Goal: Check status: Check status

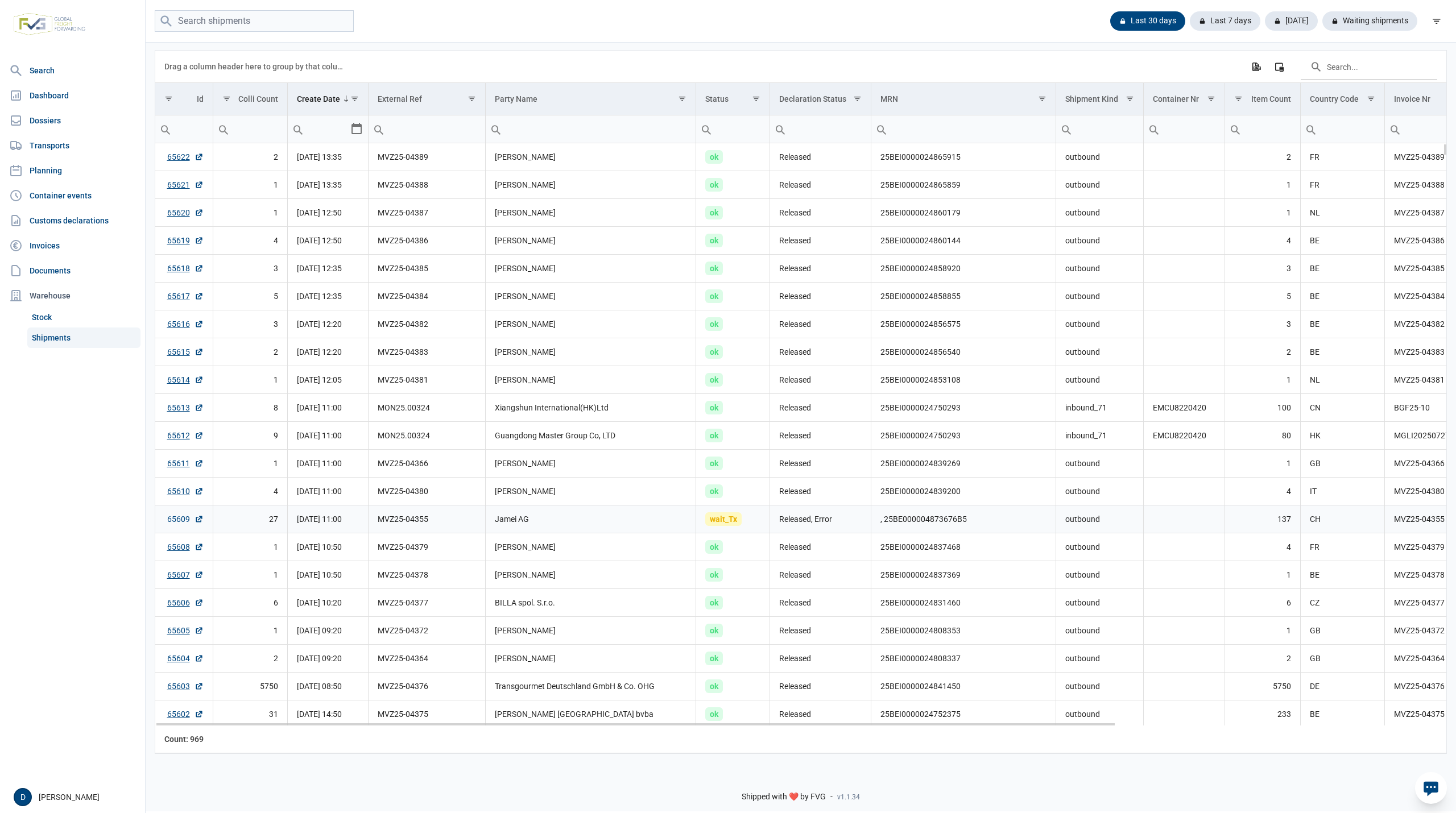
click at [175, 518] on link "65609" at bounding box center [186, 519] width 37 height 11
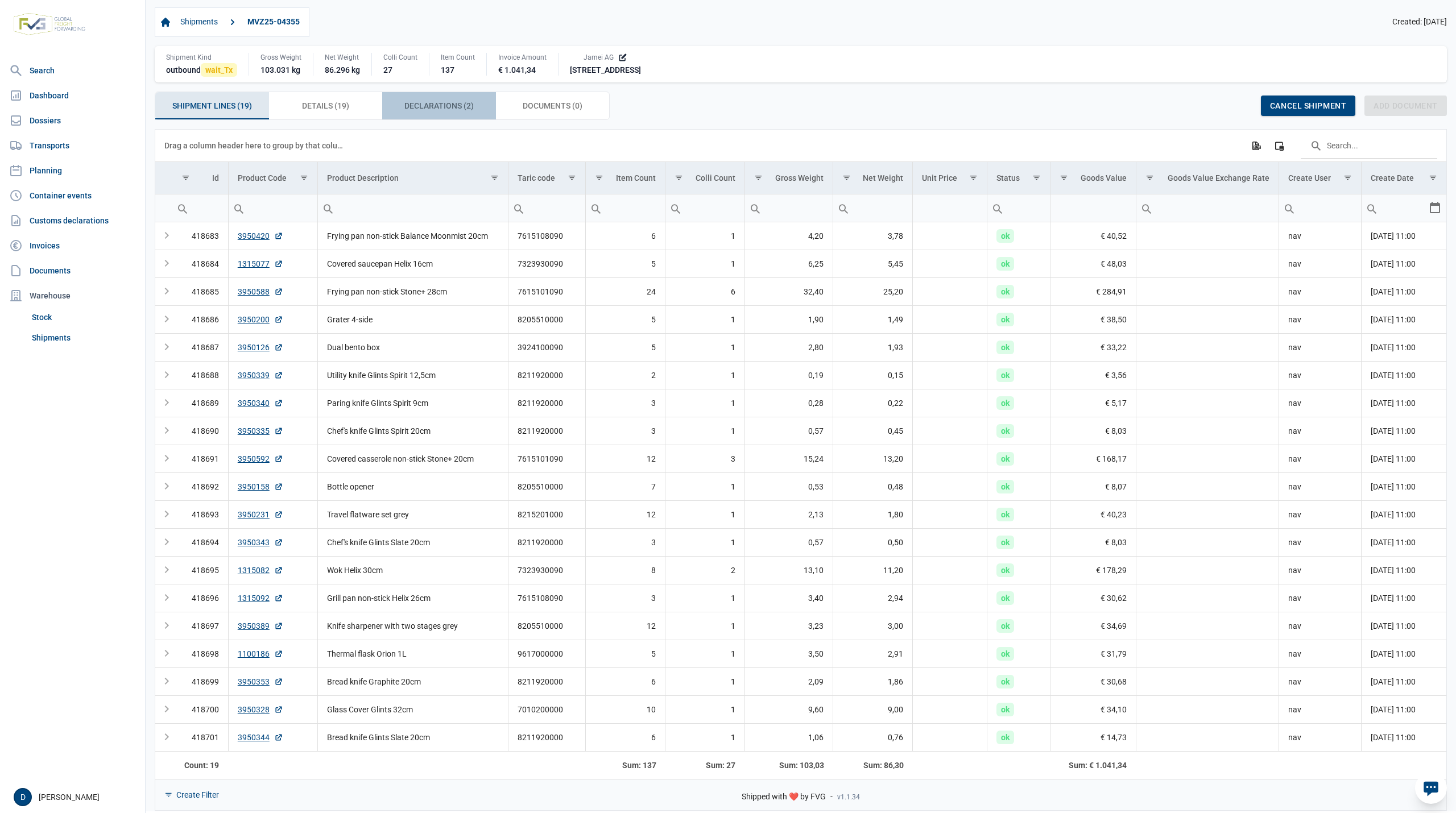
click at [440, 110] on span "Declarations (2) Declarations (2)" at bounding box center [439, 105] width 69 height 13
